Goal: Communication & Community: Answer question/provide support

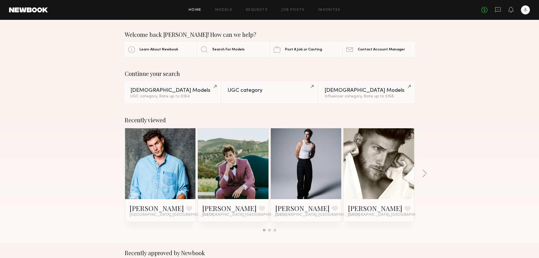
click at [502, 10] on div "No fees up to $5,000" at bounding box center [506, 9] width 49 height 9
click at [497, 10] on icon at bounding box center [498, 10] width 6 height 6
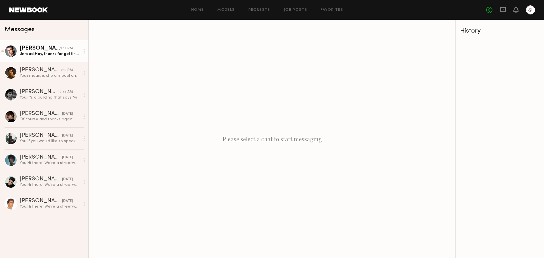
click at [60, 54] on div "Unread: Hey, thanks for getting in touch on this. I’d be open to attending the …" at bounding box center [50, 53] width 60 height 5
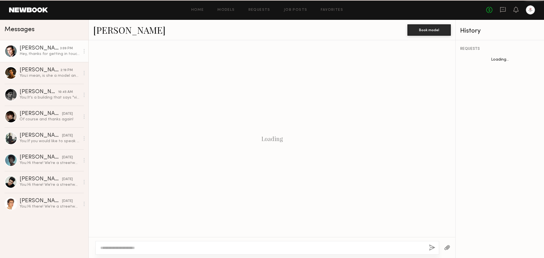
scroll to position [163, 0]
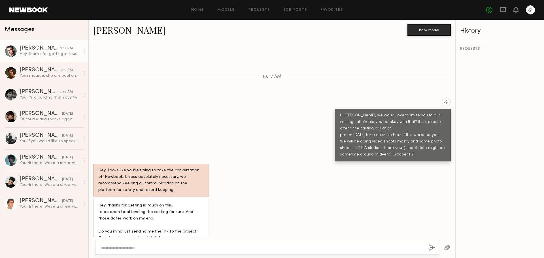
click at [167, 249] on textarea at bounding box center [262, 248] width 324 height 6
click at [193, 247] on textarea at bounding box center [262, 248] width 324 height 6
click at [301, 10] on link "Job Posts" at bounding box center [295, 10] width 23 height 4
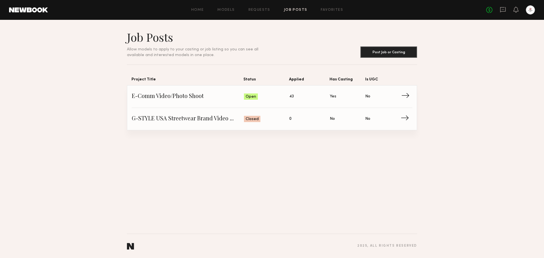
click at [404, 101] on span "→" at bounding box center [407, 96] width 12 height 8
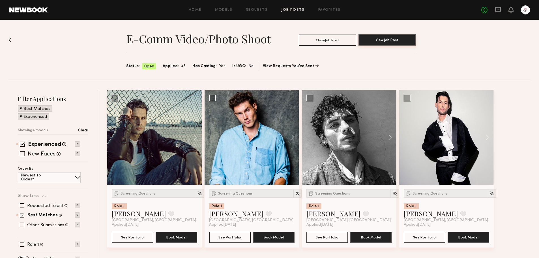
click at [399, 44] on button "View Job Post" at bounding box center [387, 39] width 57 height 11
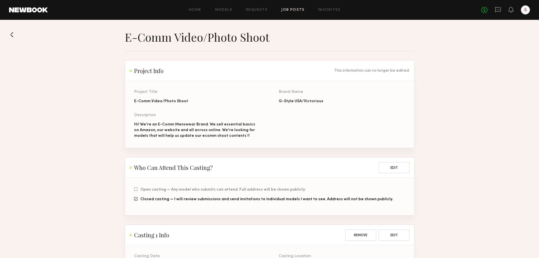
click at [495, 11] on div "No fees up to $5,000" at bounding box center [506, 9] width 49 height 9
click at [500, 10] on icon at bounding box center [498, 10] width 6 height 6
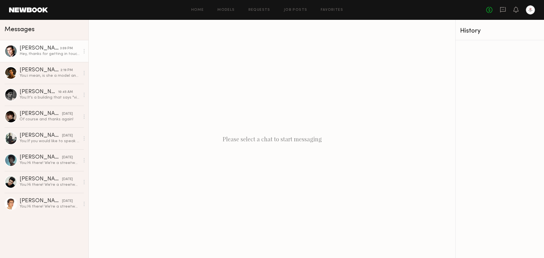
click at [44, 54] on div "Hey, thanks for getting in touch on this. I’d be open to attending the casting …" at bounding box center [50, 53] width 60 height 5
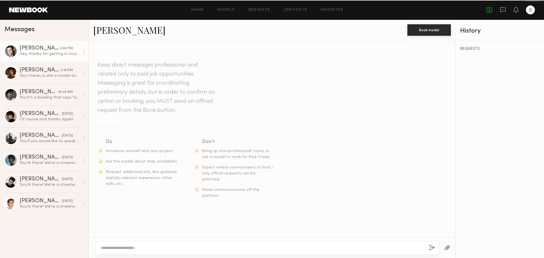
scroll to position [163, 0]
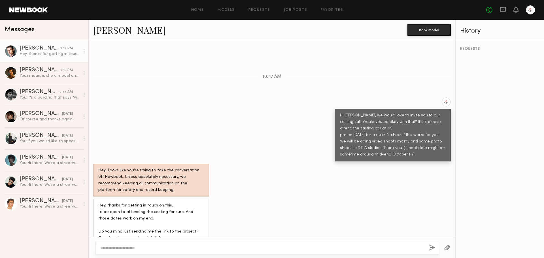
click at [212, 249] on textarea at bounding box center [262, 248] width 324 height 6
type textarea "**********"
click at [430, 248] on button "button" at bounding box center [432, 247] width 6 height 7
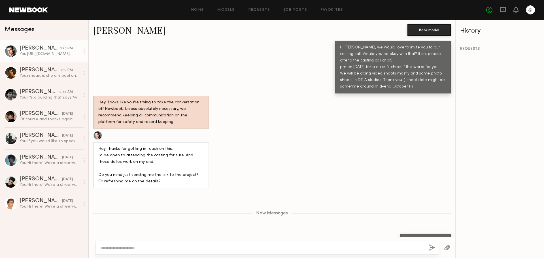
scroll to position [241, 0]
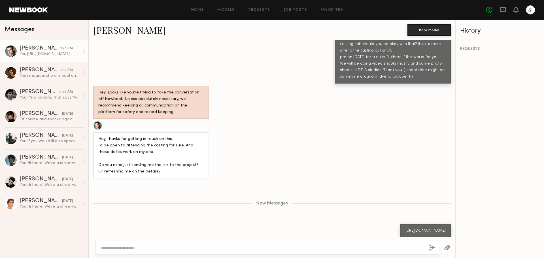
click at [213, 245] on textarea at bounding box center [262, 248] width 324 height 6
type textarea "*"
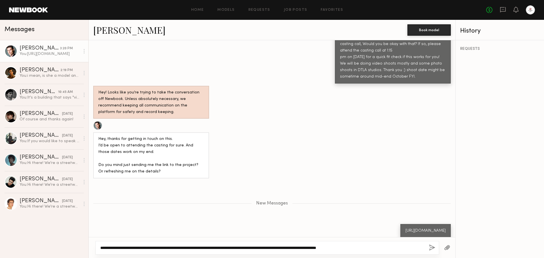
type textarea "**********"
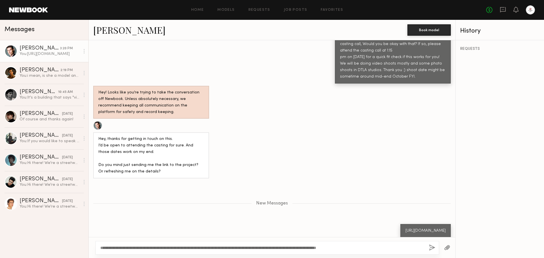
click at [424, 248] on div "**********" at bounding box center [266, 248] width 343 height 14
click at [428, 248] on div "**********" at bounding box center [266, 248] width 343 height 14
click at [431, 248] on button "button" at bounding box center [432, 247] width 6 height 7
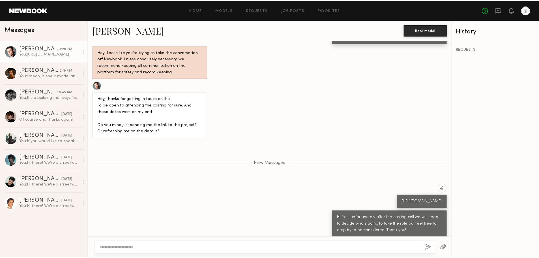
scroll to position [316, 0]
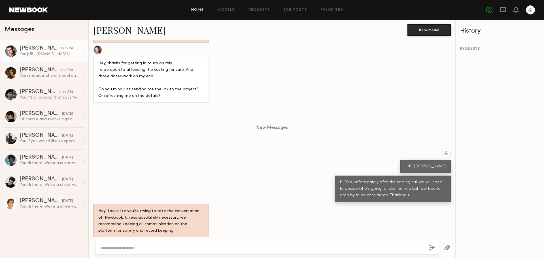
click at [201, 12] on link "Home" at bounding box center [197, 10] width 13 height 4
